Goal: Check status: Check status

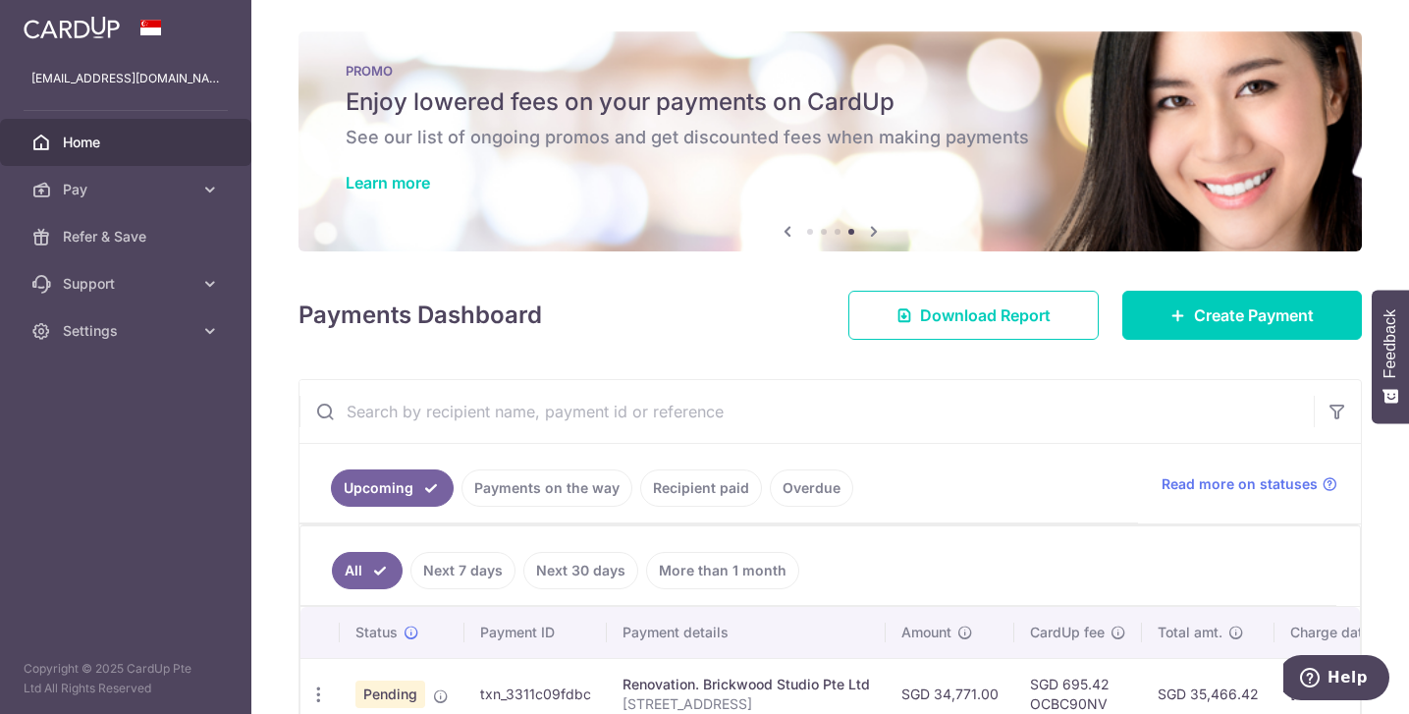
scroll to position [0, 305]
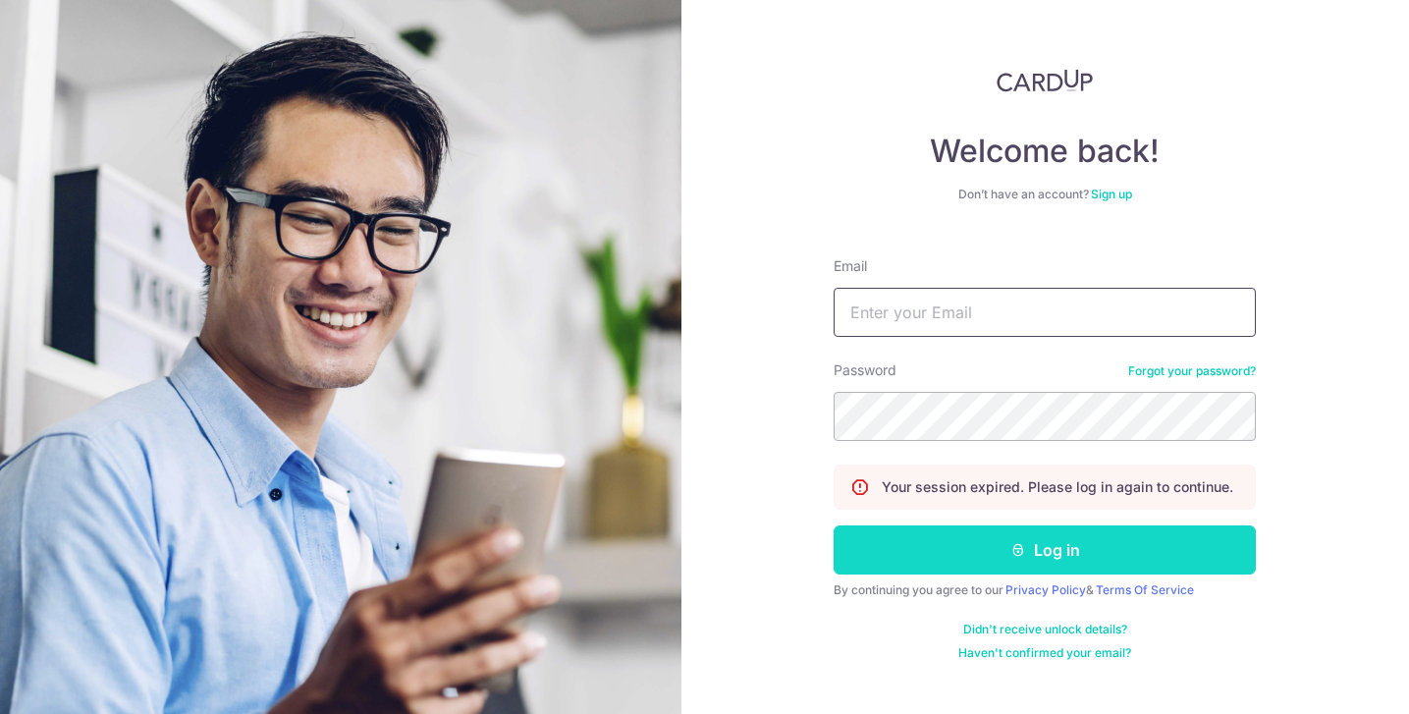
type input "[EMAIL_ADDRESS][DOMAIN_NAME]"
click at [1071, 546] on button "Log in" at bounding box center [1045, 549] width 422 height 49
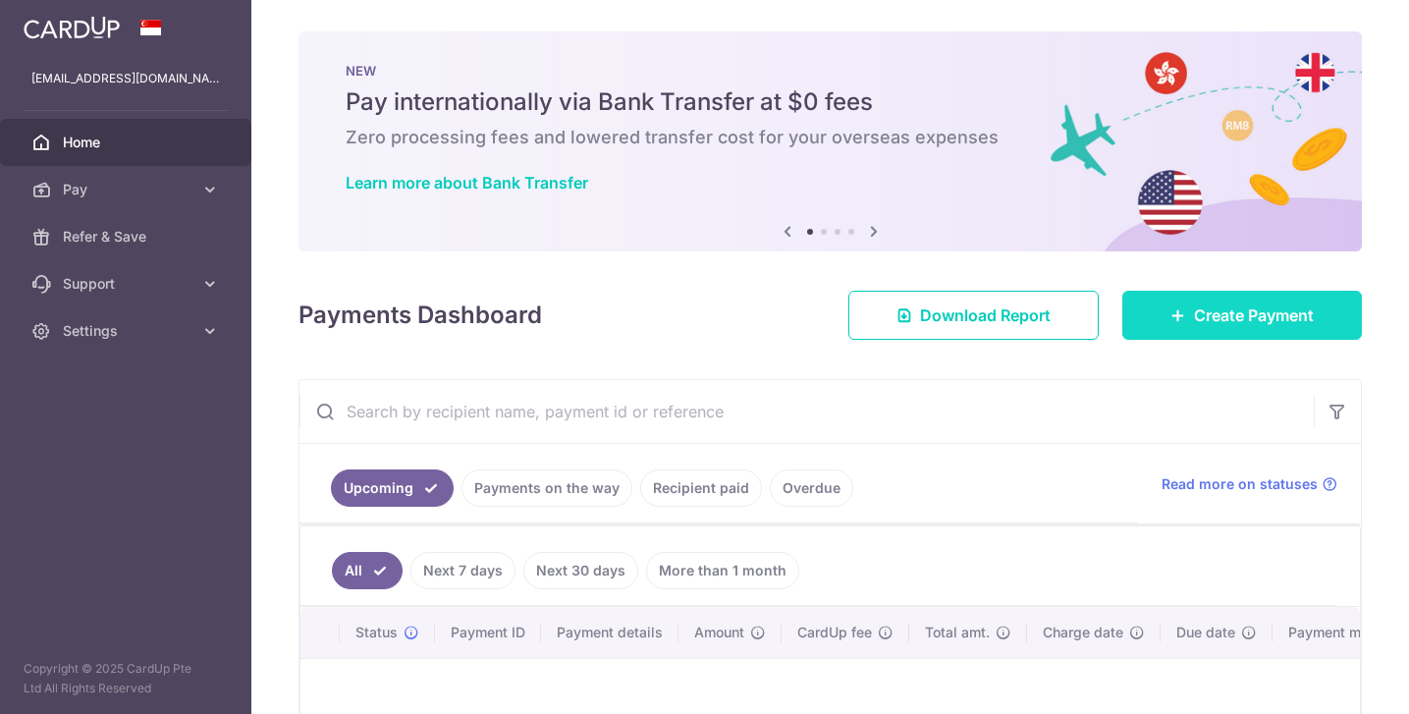
scroll to position [196, 0]
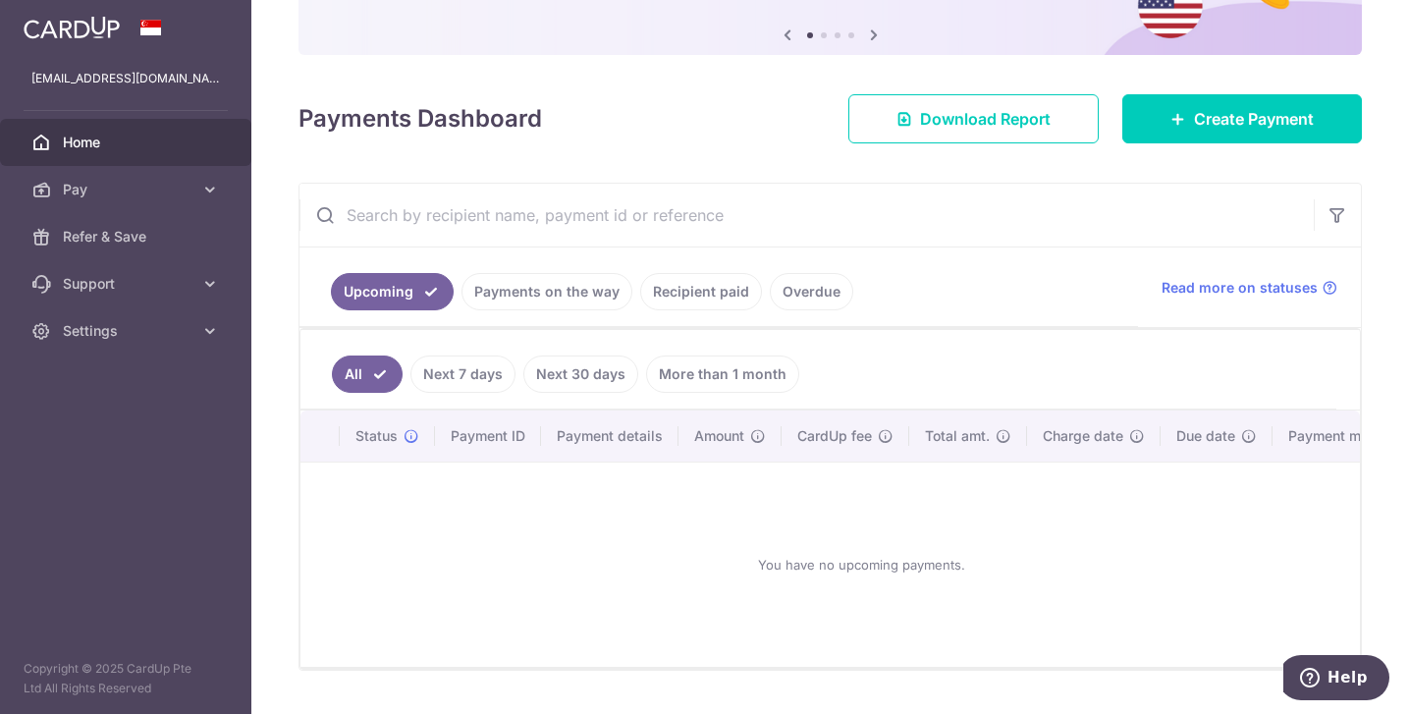
click at [476, 391] on link "Next 7 days" at bounding box center [462, 373] width 105 height 37
drag, startPoint x: 543, startPoint y: 299, endPoint x: 573, endPoint y: 306, distance: 31.4
click at [544, 299] on link "Payments on the way" at bounding box center [547, 291] width 171 height 37
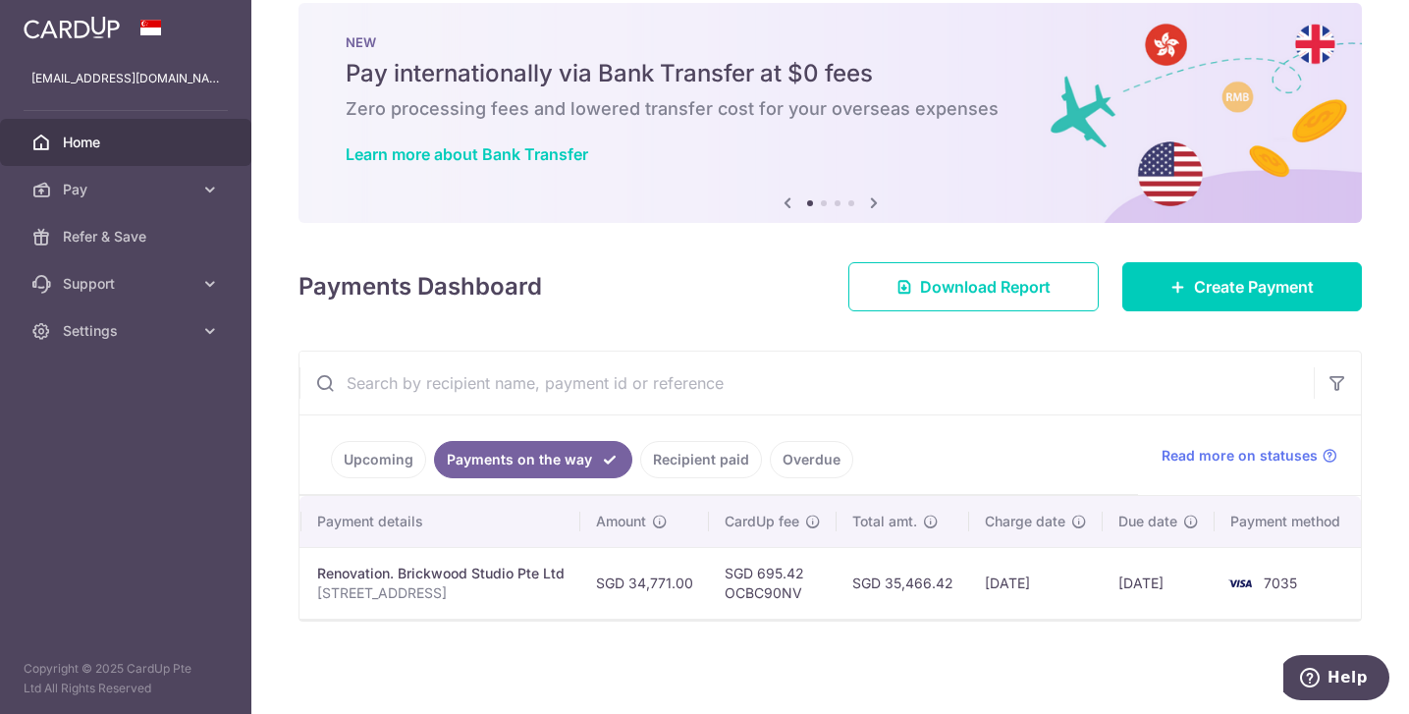
scroll to position [0, 0]
